Goal: Browse casually: Explore the website without a specific task or goal

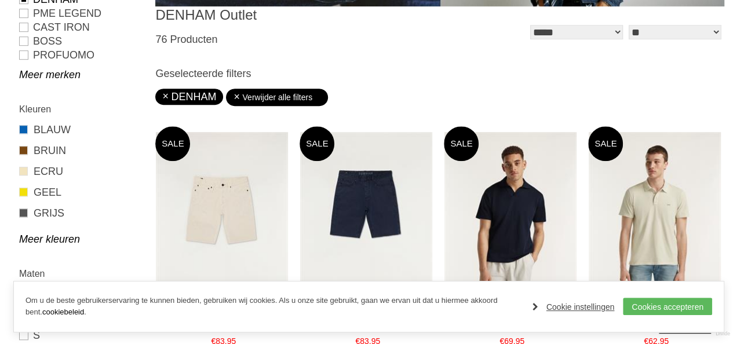
scroll to position [290, 0]
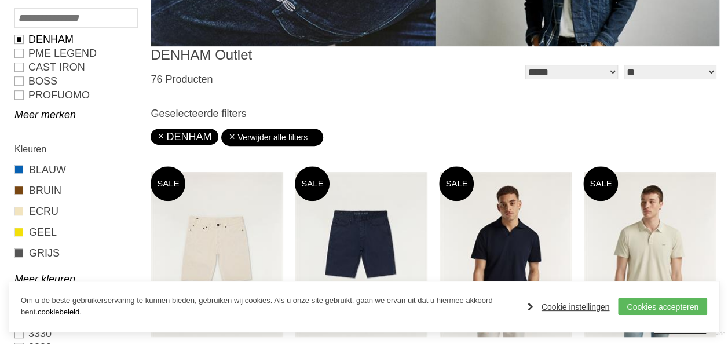
click at [581, 305] on link "Cookie instellingen" at bounding box center [569, 306] width 82 height 17
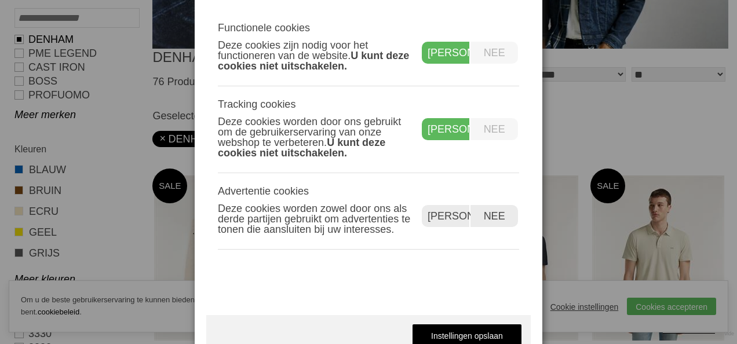
click at [494, 132] on label "Nee" at bounding box center [495, 129] width 48 height 22
click at [458, 139] on div "Ja" at bounding box center [446, 129] width 49 height 22
click at [493, 134] on label "Nee" at bounding box center [495, 129] width 48 height 22
click at [447, 130] on div "Ja" at bounding box center [446, 129] width 49 height 22
click at [479, 129] on label "Nee" at bounding box center [495, 129] width 48 height 22
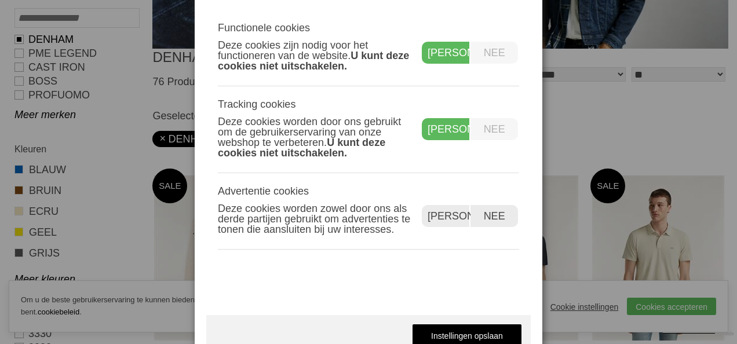
click at [444, 129] on div "Ja" at bounding box center [446, 129] width 49 height 22
click at [467, 327] on link "Instellingen opslaan" at bounding box center [467, 335] width 110 height 23
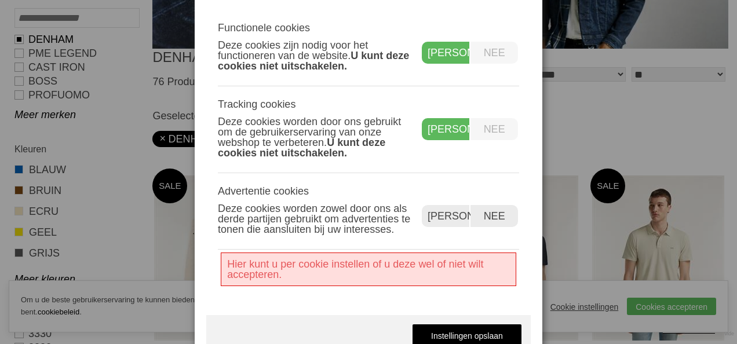
click at [499, 210] on label "Nee" at bounding box center [495, 216] width 48 height 22
click at [489, 331] on link "Instellingen opslaan" at bounding box center [467, 335] width 110 height 23
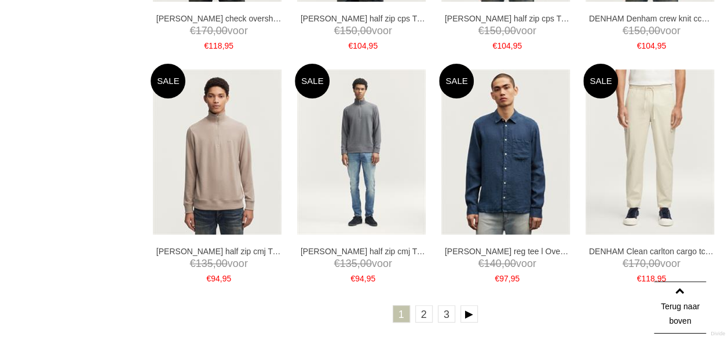
scroll to position [2373, 0]
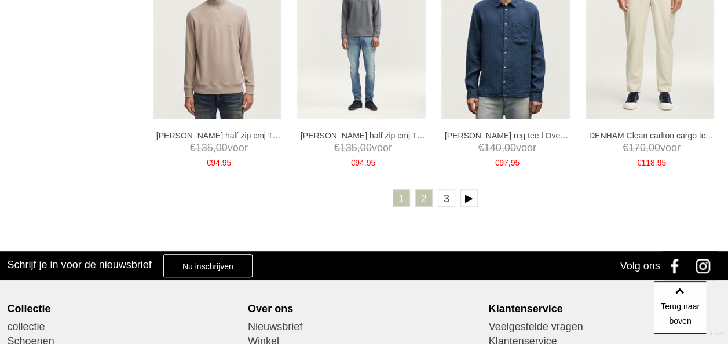
click at [422, 195] on link "2" at bounding box center [423, 197] width 17 height 17
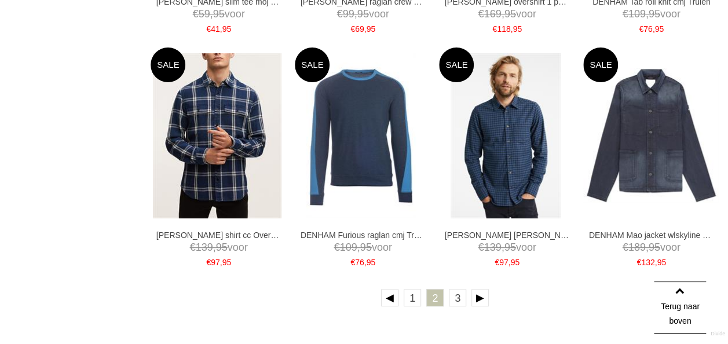
scroll to position [2260, 0]
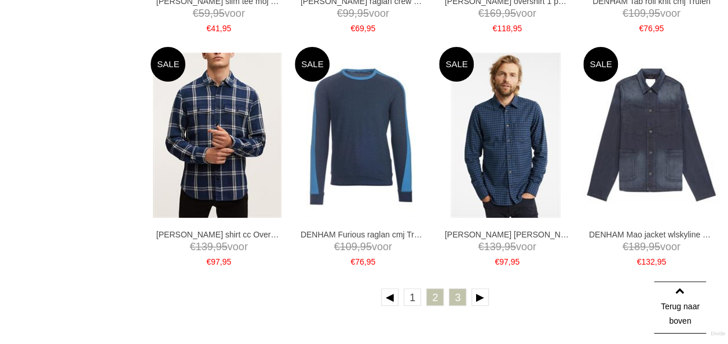
click at [454, 296] on link "3" at bounding box center [457, 297] width 17 height 17
